Goal: Navigation & Orientation: Go to known website

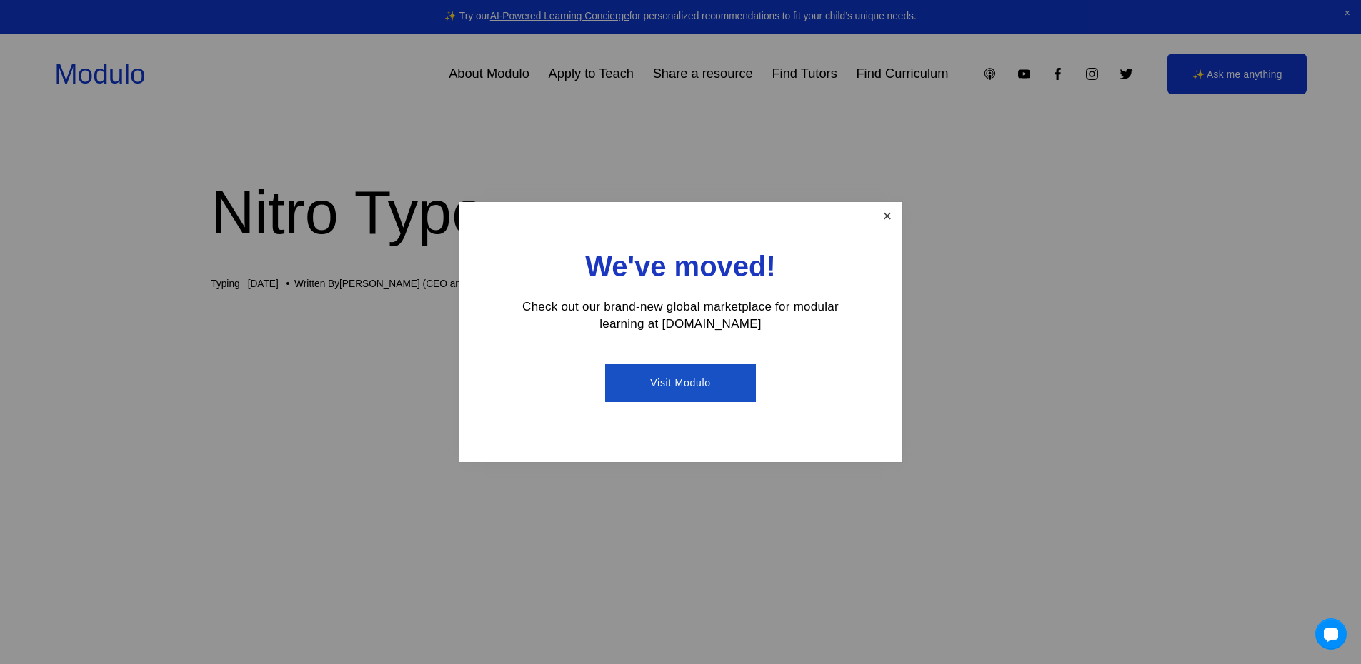
click at [885, 222] on link "Close" at bounding box center [886, 216] width 25 height 25
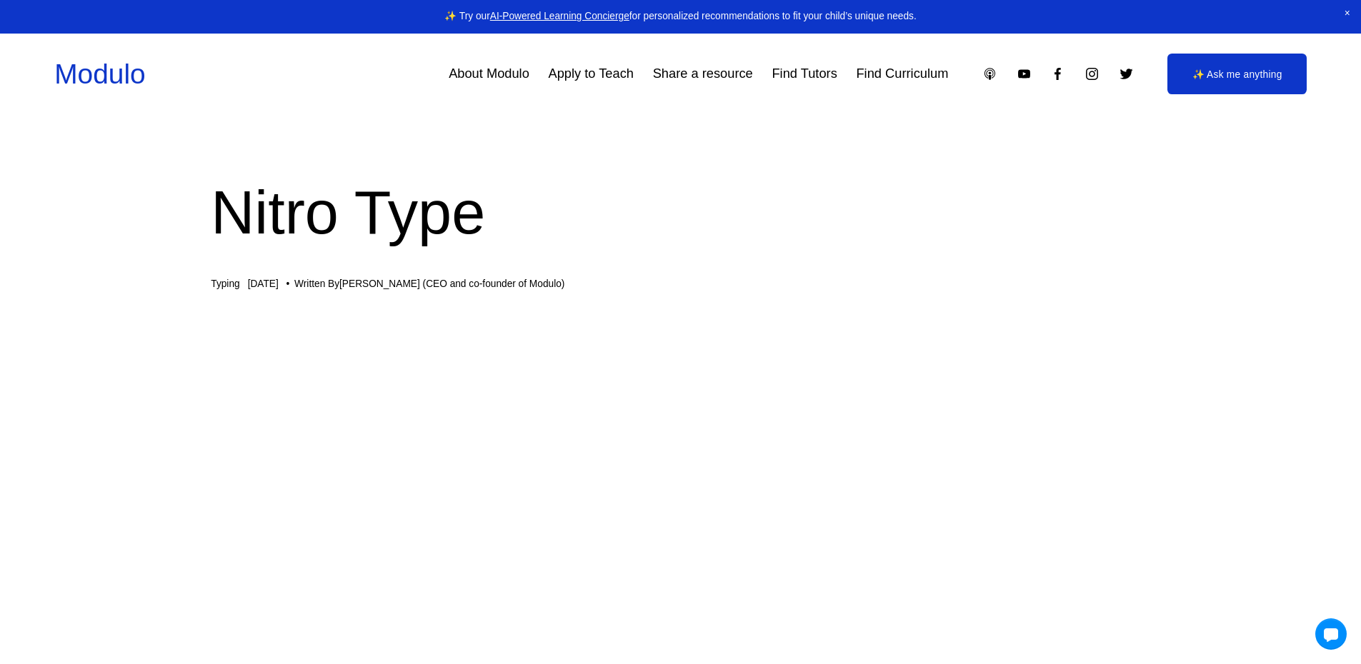
click at [1346, 7] on span "Close Announcement" at bounding box center [1346, 13] width 27 height 27
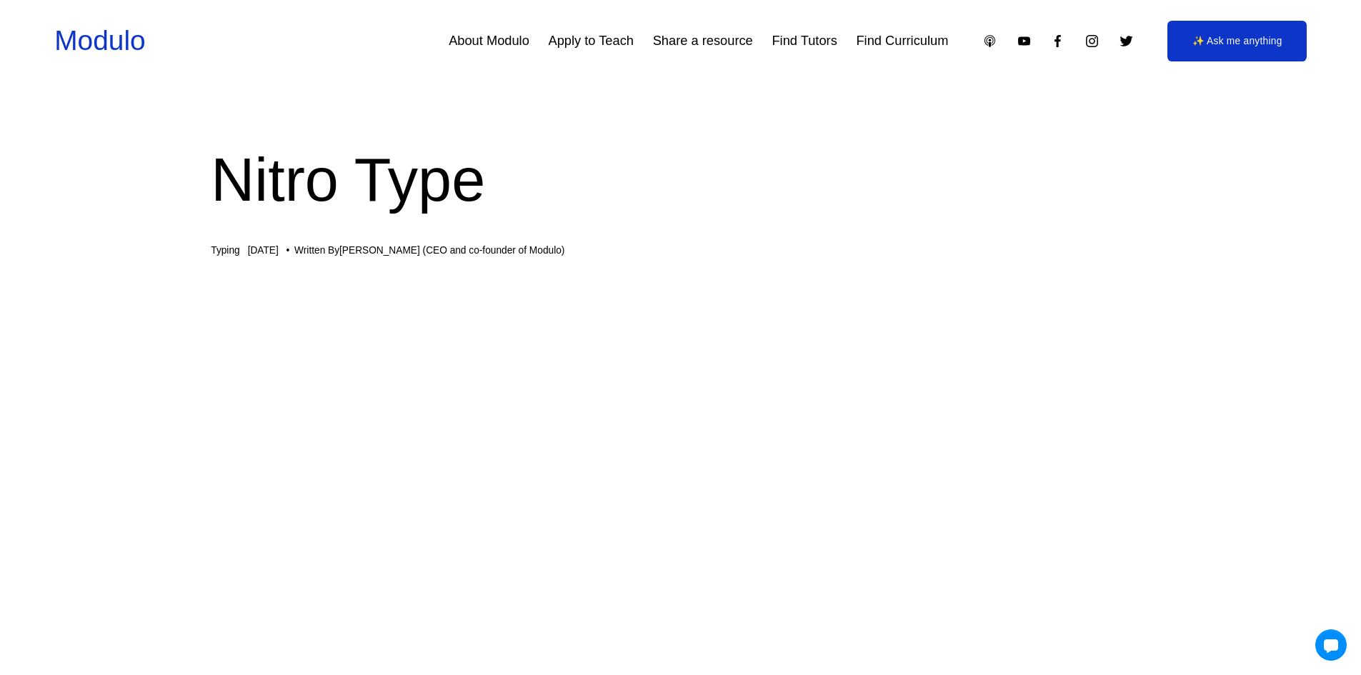
click at [106, 36] on link "Modulo" at bounding box center [99, 40] width 91 height 31
